Goal: Task Accomplishment & Management: Manage account settings

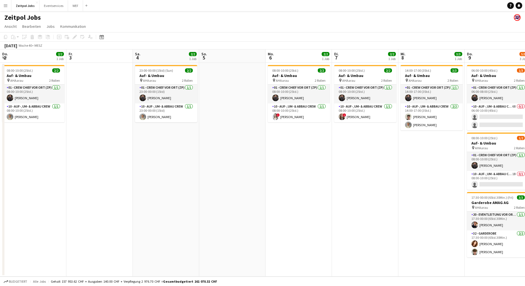
scroll to position [0, 168]
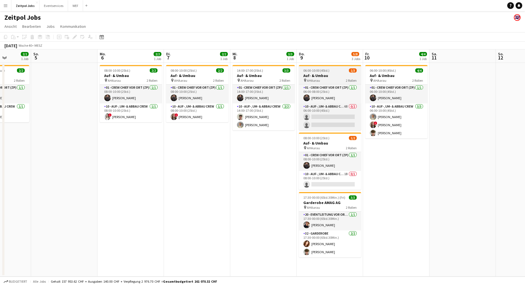
click at [334, 74] on h3 "Auf- & Umbau" at bounding box center [330, 75] width 62 height 5
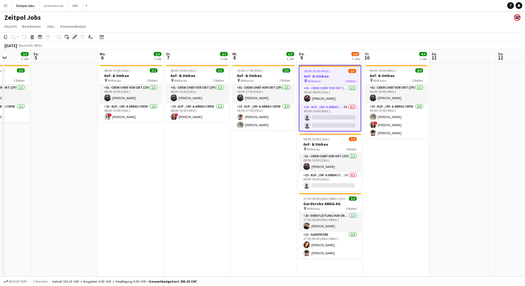
click at [73, 36] on icon "Bearbeiten" at bounding box center [74, 37] width 4 height 4
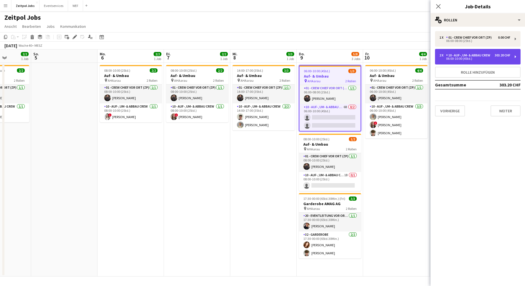
click at [482, 53] on div "10 - Auf-, Um- & Abbau Crew" at bounding box center [469, 55] width 46 height 4
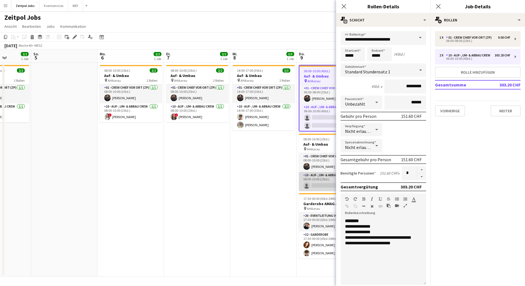
click at [312, 182] on app-card-role "10 - Auf-, Um- & Abbau Crew 1B 0/1 08:00-10:00 (2Std.) single-neutral-actions" at bounding box center [330, 181] width 62 height 19
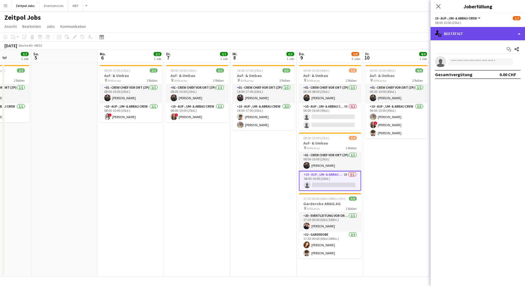
click at [449, 34] on div "single-neutral-actions-check-2 Bestätigt" at bounding box center [477, 33] width 94 height 13
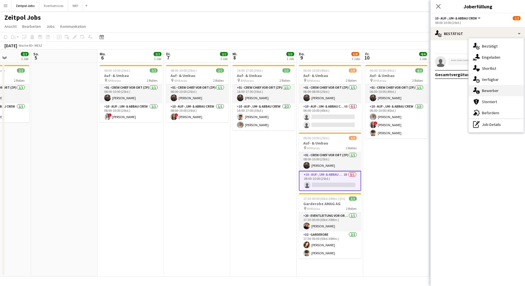
click at [484, 90] on span "Bewerber" at bounding box center [490, 90] width 17 height 5
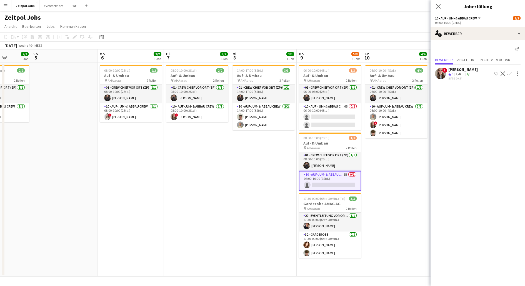
click at [510, 72] on app-icon "Bestätigen" at bounding box center [509, 73] width 4 height 4
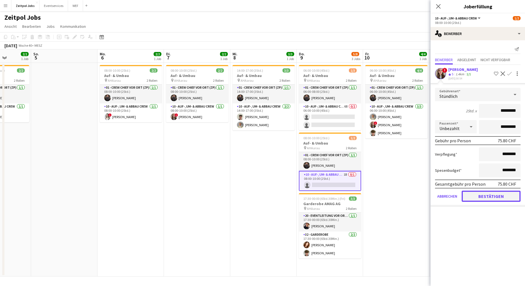
click at [480, 195] on button "Bestätigen" at bounding box center [490, 195] width 59 height 11
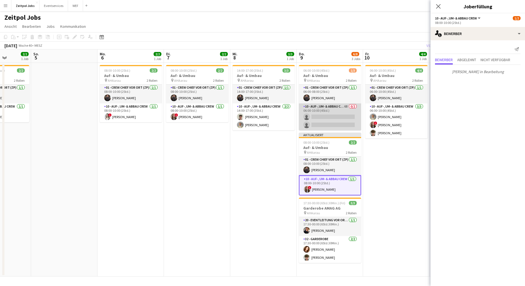
click at [342, 107] on app-card-role "10 - Auf-, Um- & Abbau Crew 6B 0/2 06:00-10:00 (4Std.) single-neutral-actions s…" at bounding box center [330, 116] width 62 height 27
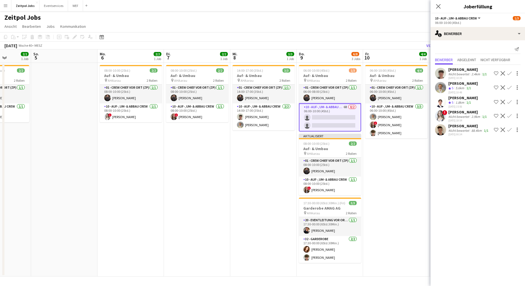
click at [509, 114] on app-icon "Bestätigen" at bounding box center [509, 116] width 4 height 4
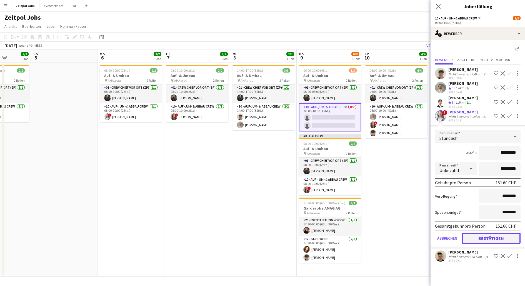
click at [473, 237] on button "Bestätigen" at bounding box center [490, 237] width 59 height 11
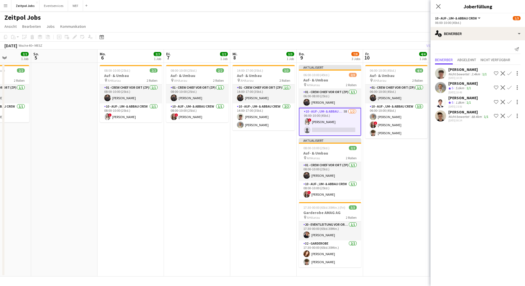
click at [509, 100] on app-icon "Bestätigen" at bounding box center [509, 102] width 4 height 4
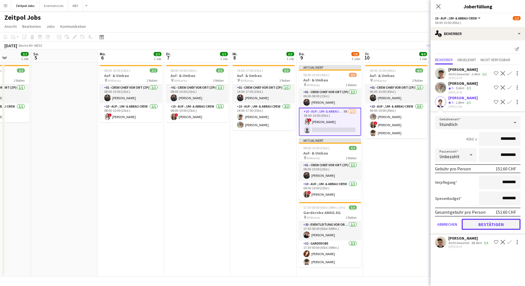
click at [479, 221] on button "Bestätigen" at bounding box center [490, 223] width 59 height 11
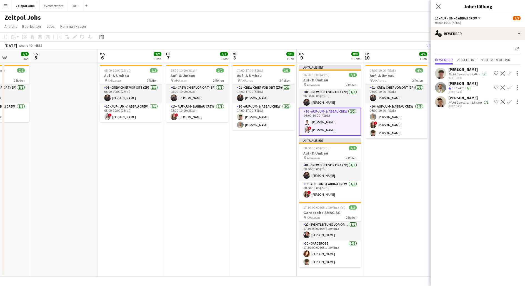
click at [434, 4] on div "Pop-in schließen" at bounding box center [438, 6] width 16 height 13
click at [439, 7] on icon at bounding box center [437, 6] width 5 height 5
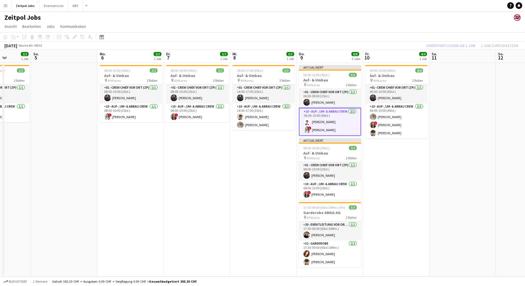
click at [469, 84] on app-date-cell at bounding box center [462, 169] width 66 height 213
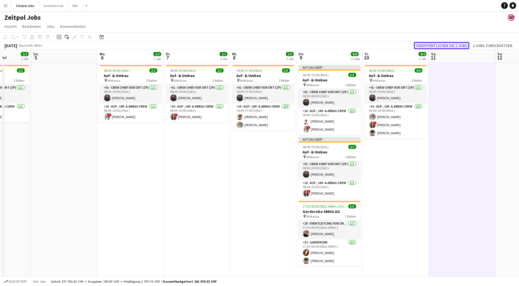
click at [462, 45] on button "Veröffentlichen Sie 2 Jobs" at bounding box center [442, 45] width 56 height 7
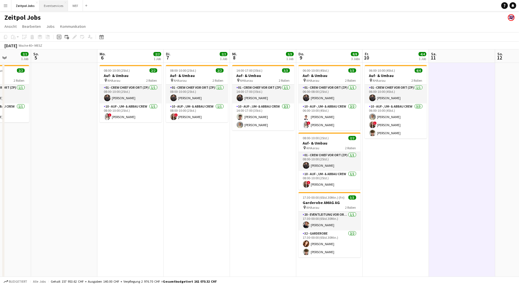
click at [45, 7] on button "Eventservices Schließen" at bounding box center [53, 5] width 29 height 11
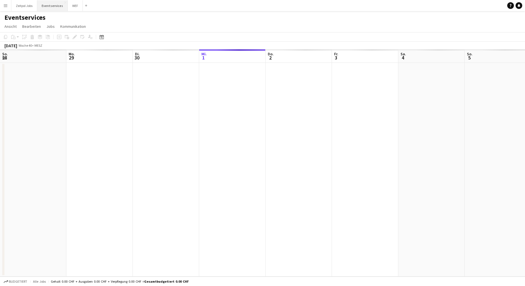
scroll to position [0, 133]
